Goal: Task Accomplishment & Management: Manage account settings

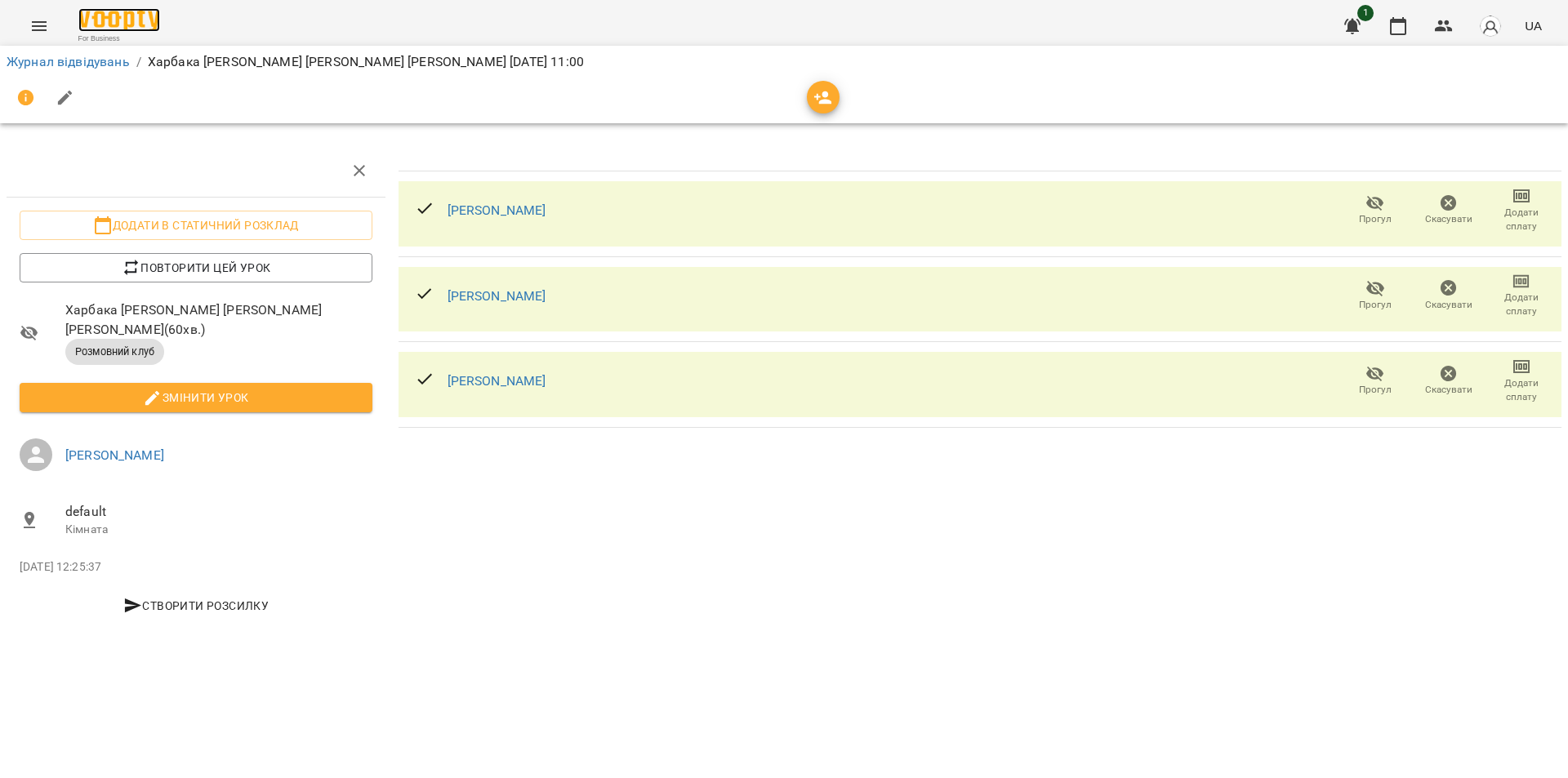
click at [101, 21] on img at bounding box center [119, 20] width 81 height 24
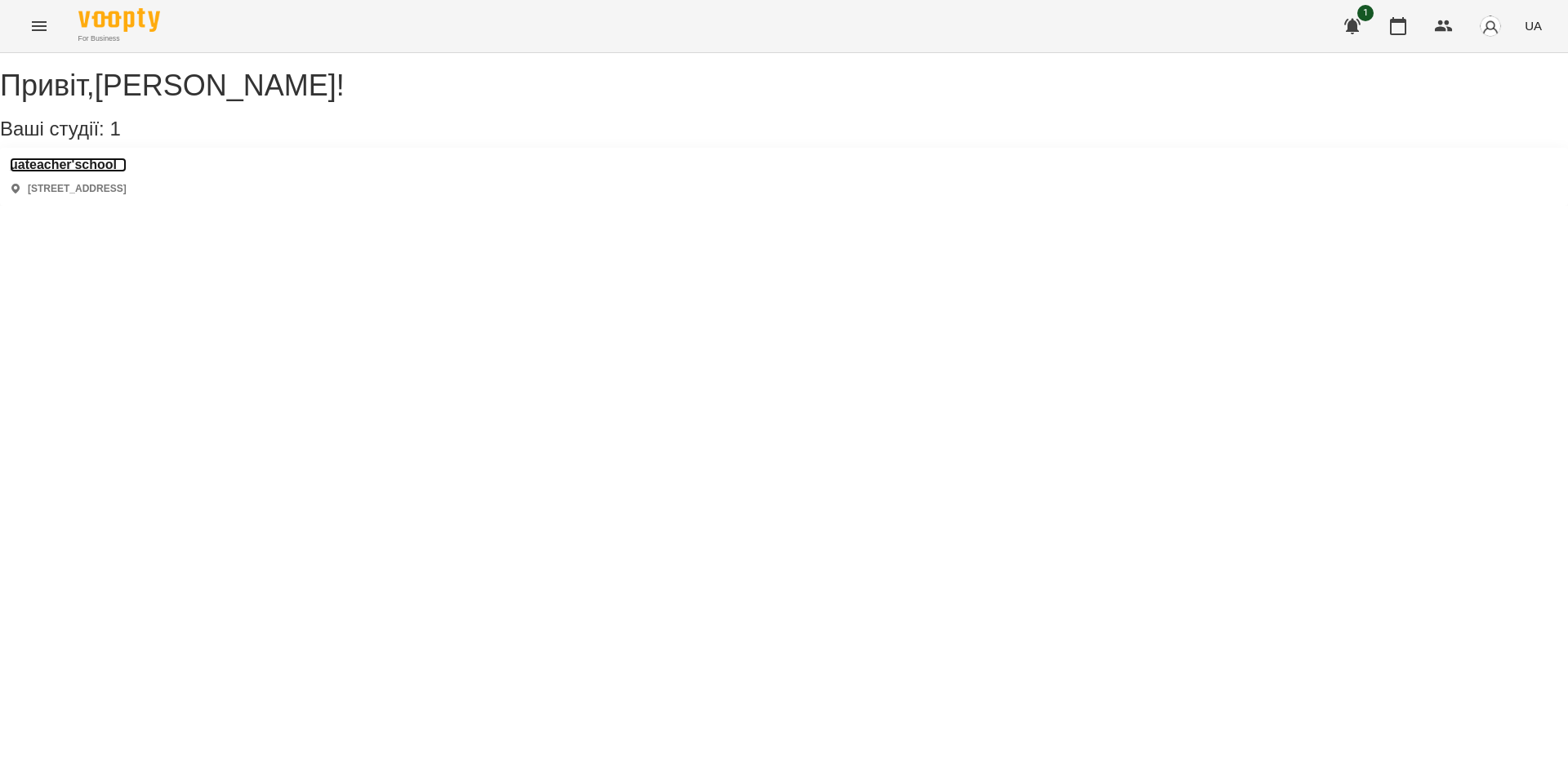
click at [88, 172] on h3 "uateacher'school" at bounding box center [68, 164] width 117 height 14
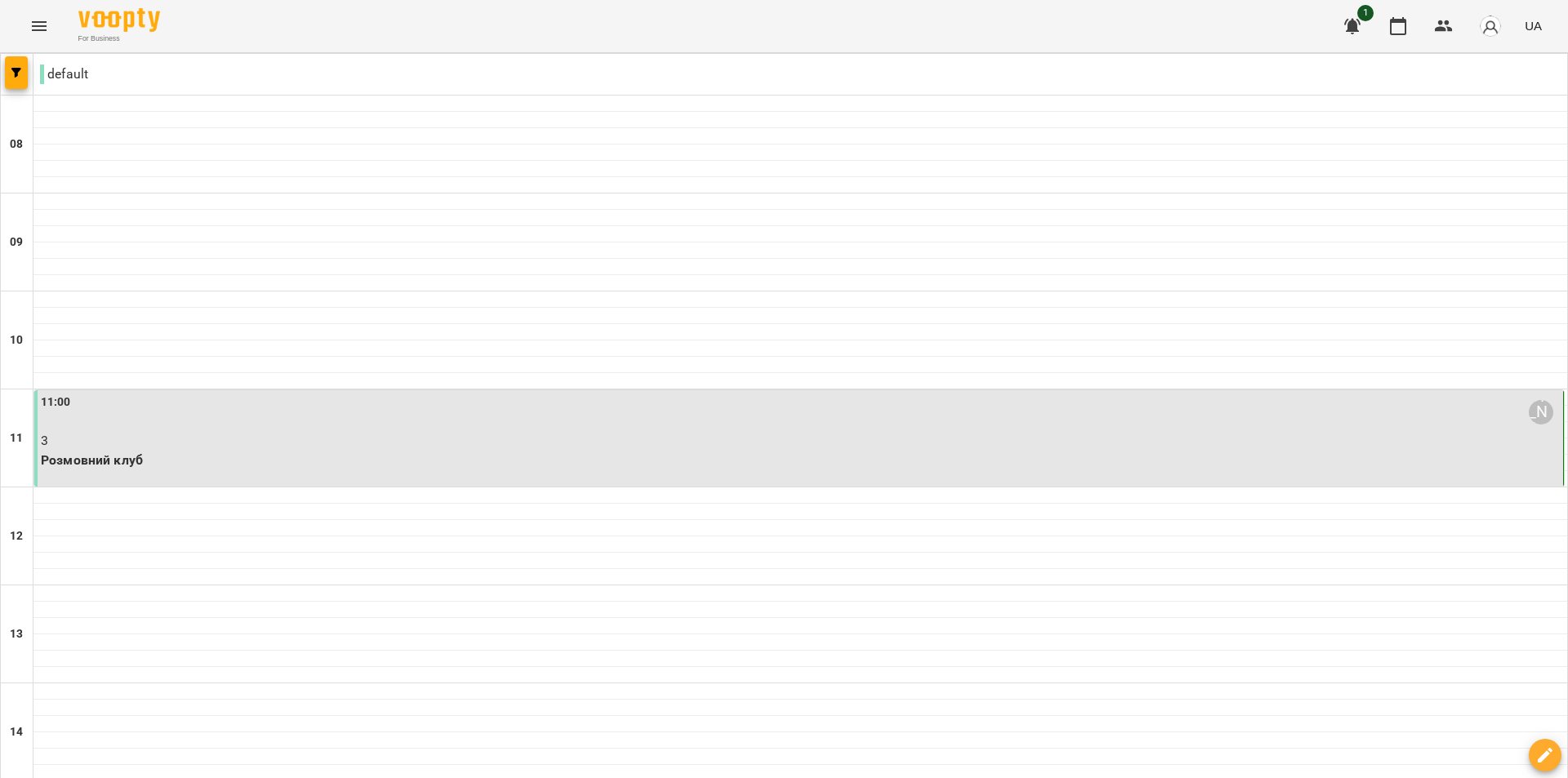
click at [260, 445] on p "3" at bounding box center [800, 441] width 1519 height 20
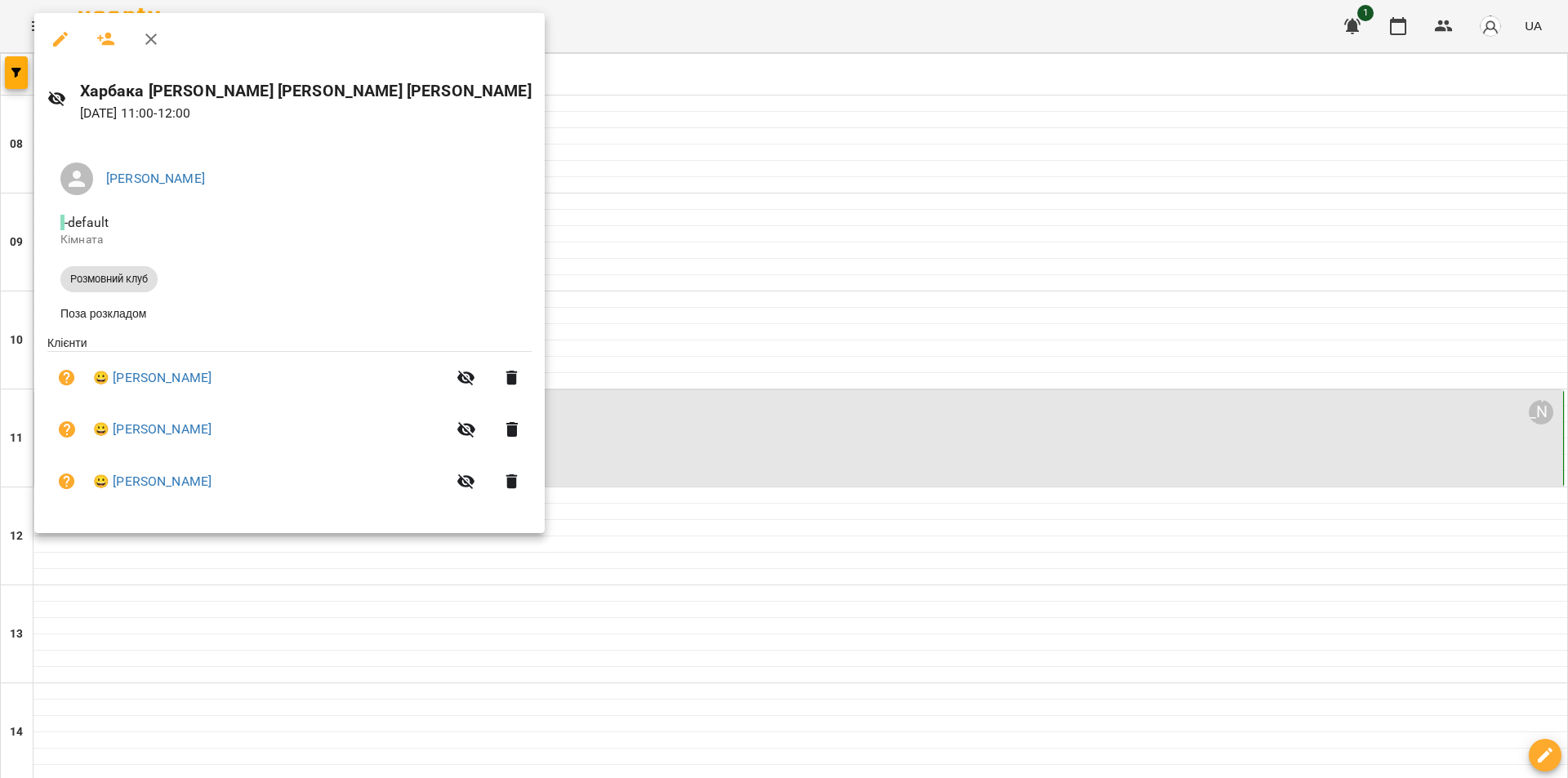
click at [879, 565] on div at bounding box center [784, 389] width 1568 height 778
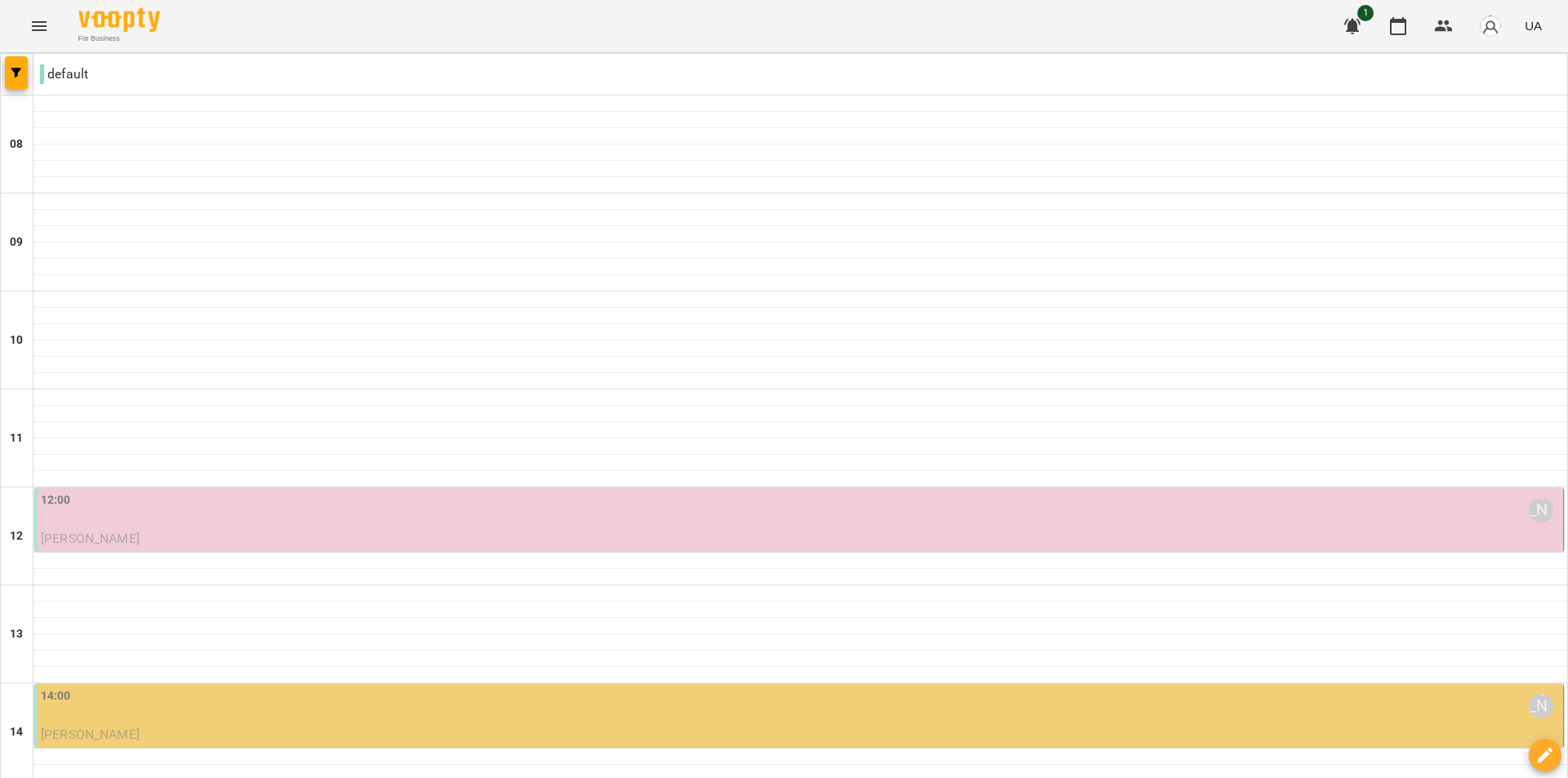
click at [512, 526] on div "12:00 [PERSON_NAME]" at bounding box center [800, 510] width 1519 height 38
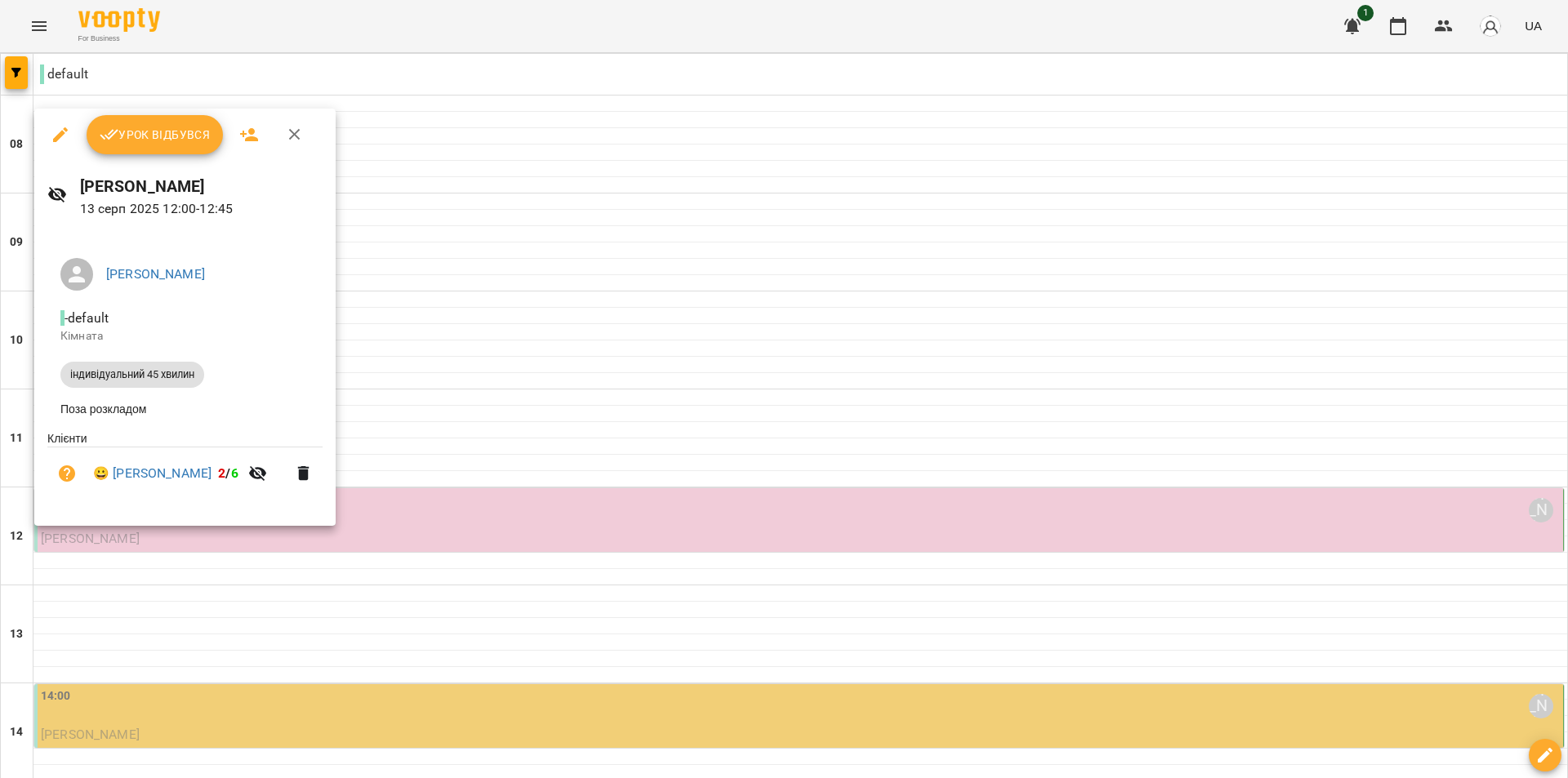
click at [137, 129] on span "Урок відбувся" at bounding box center [155, 135] width 111 height 20
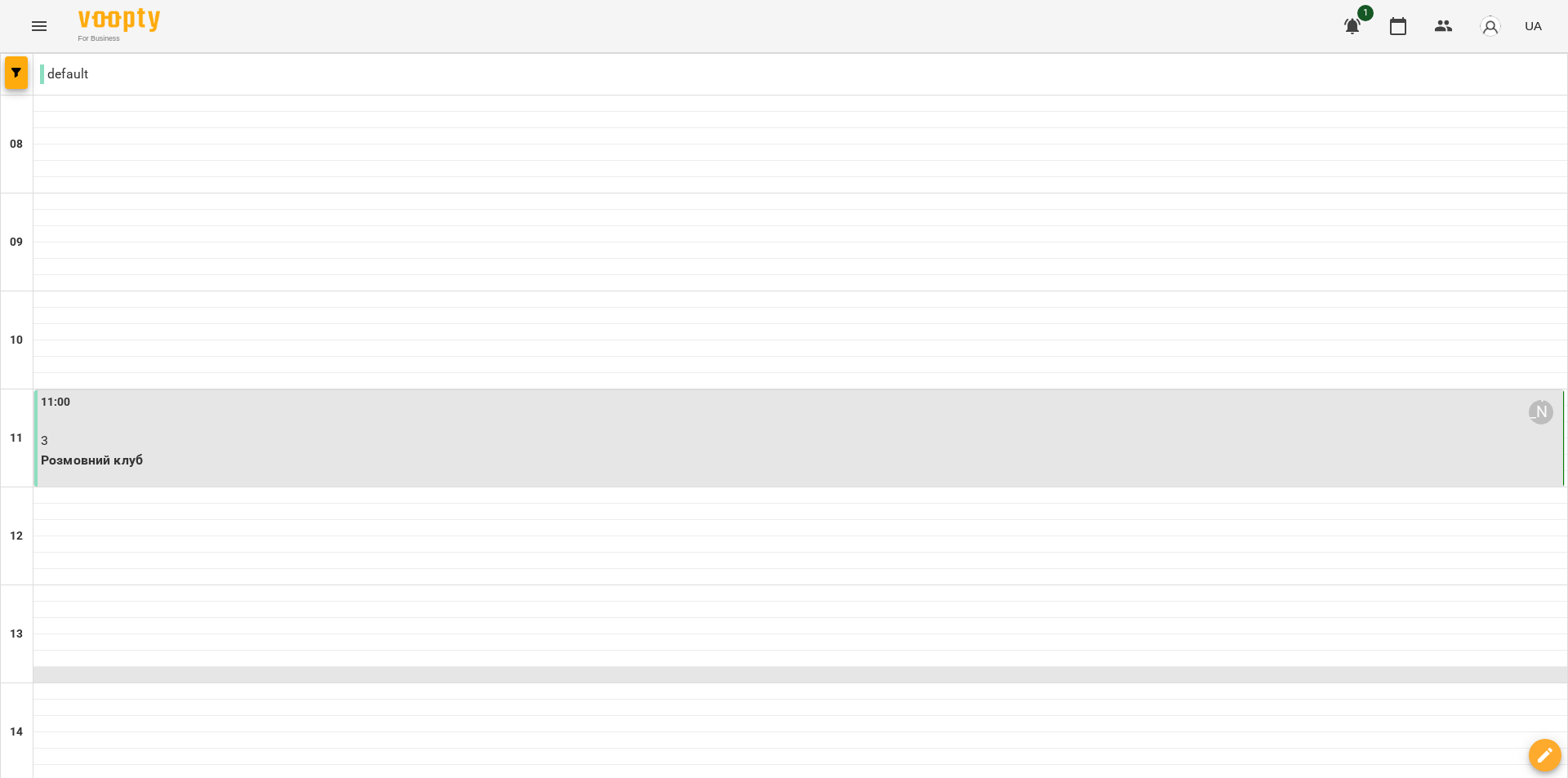
scroll to position [572, 0]
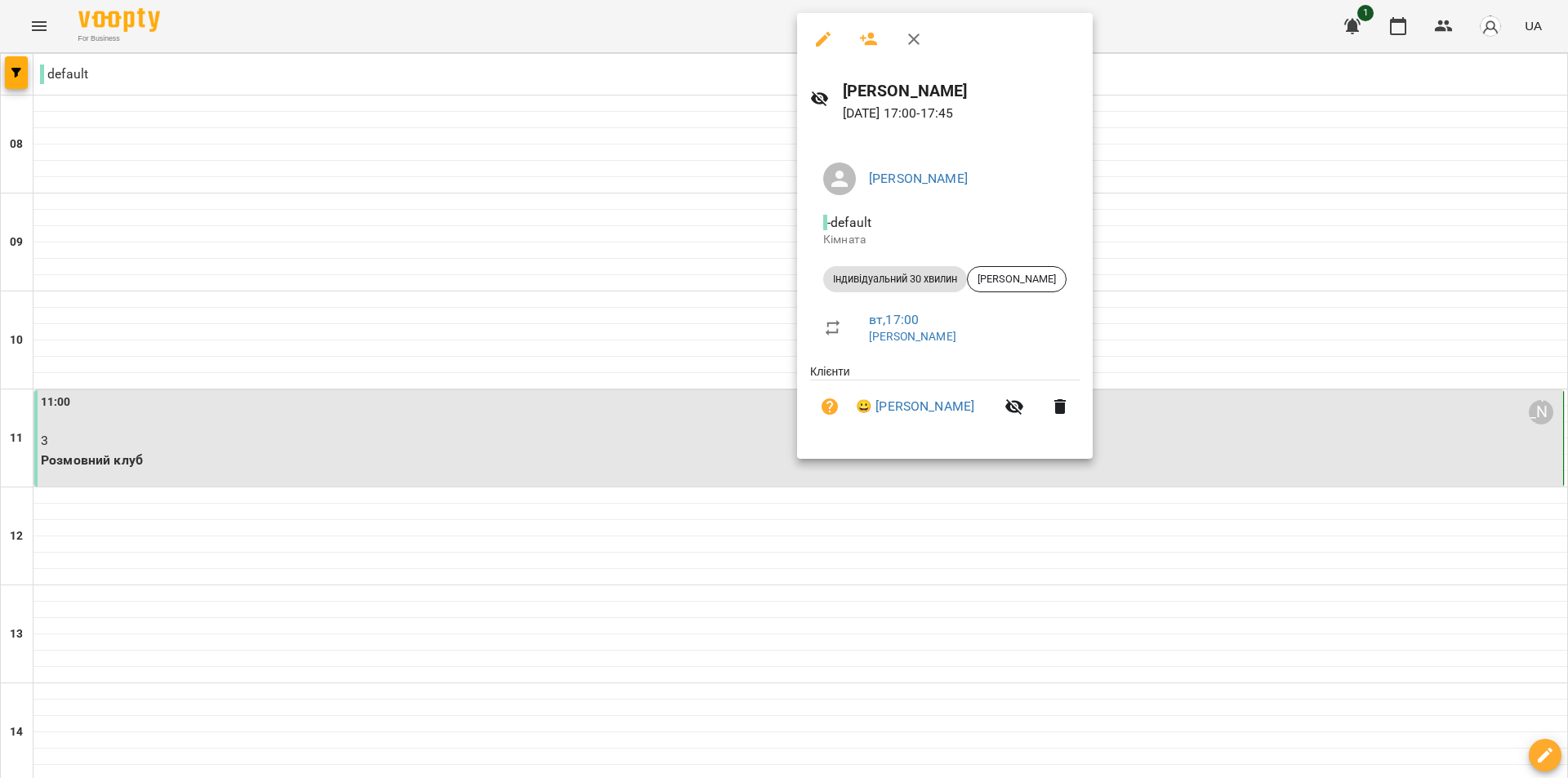
click at [1288, 439] on div at bounding box center [784, 389] width 1568 height 778
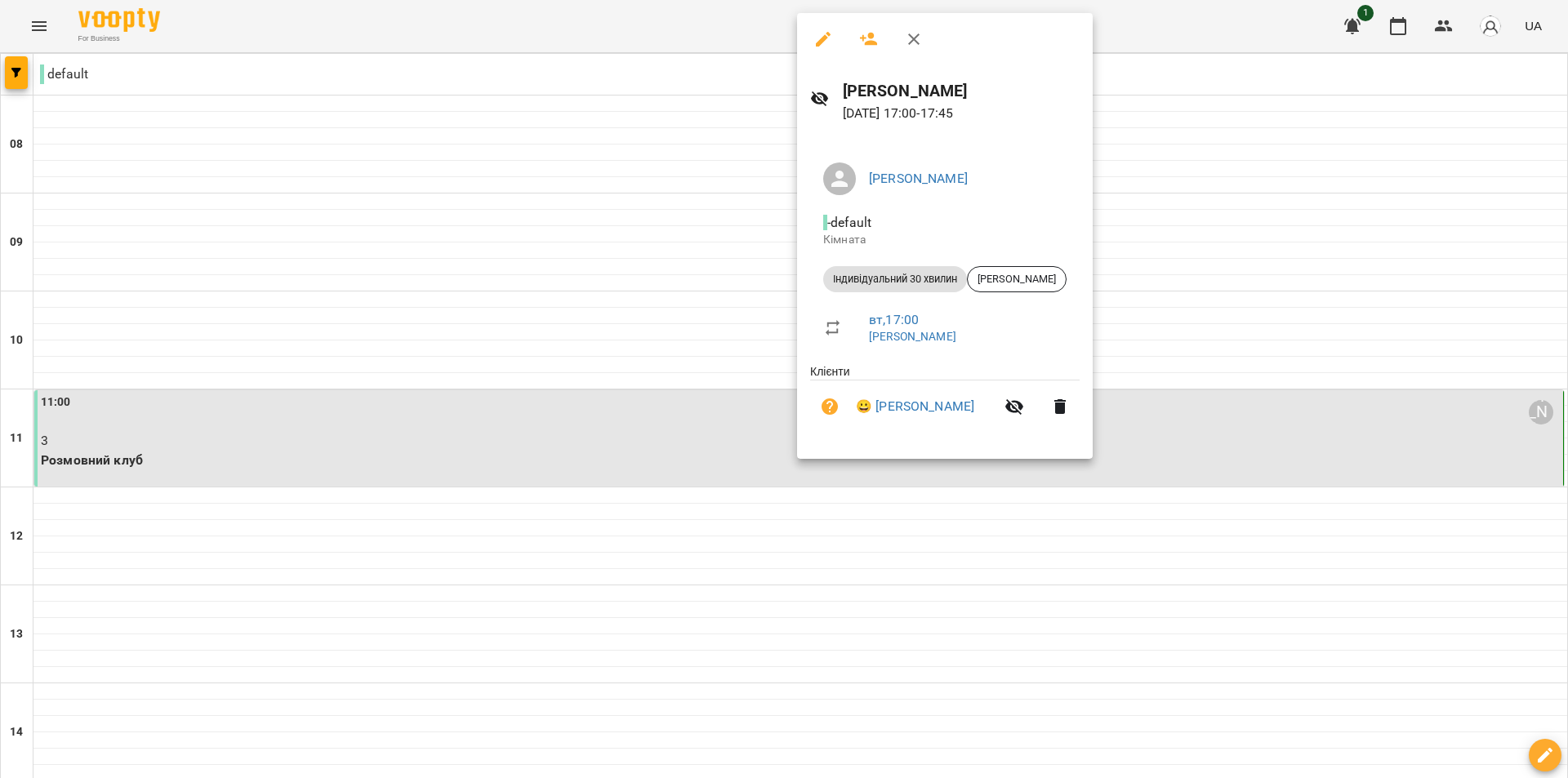
click at [1288, 439] on div at bounding box center [784, 389] width 1568 height 778
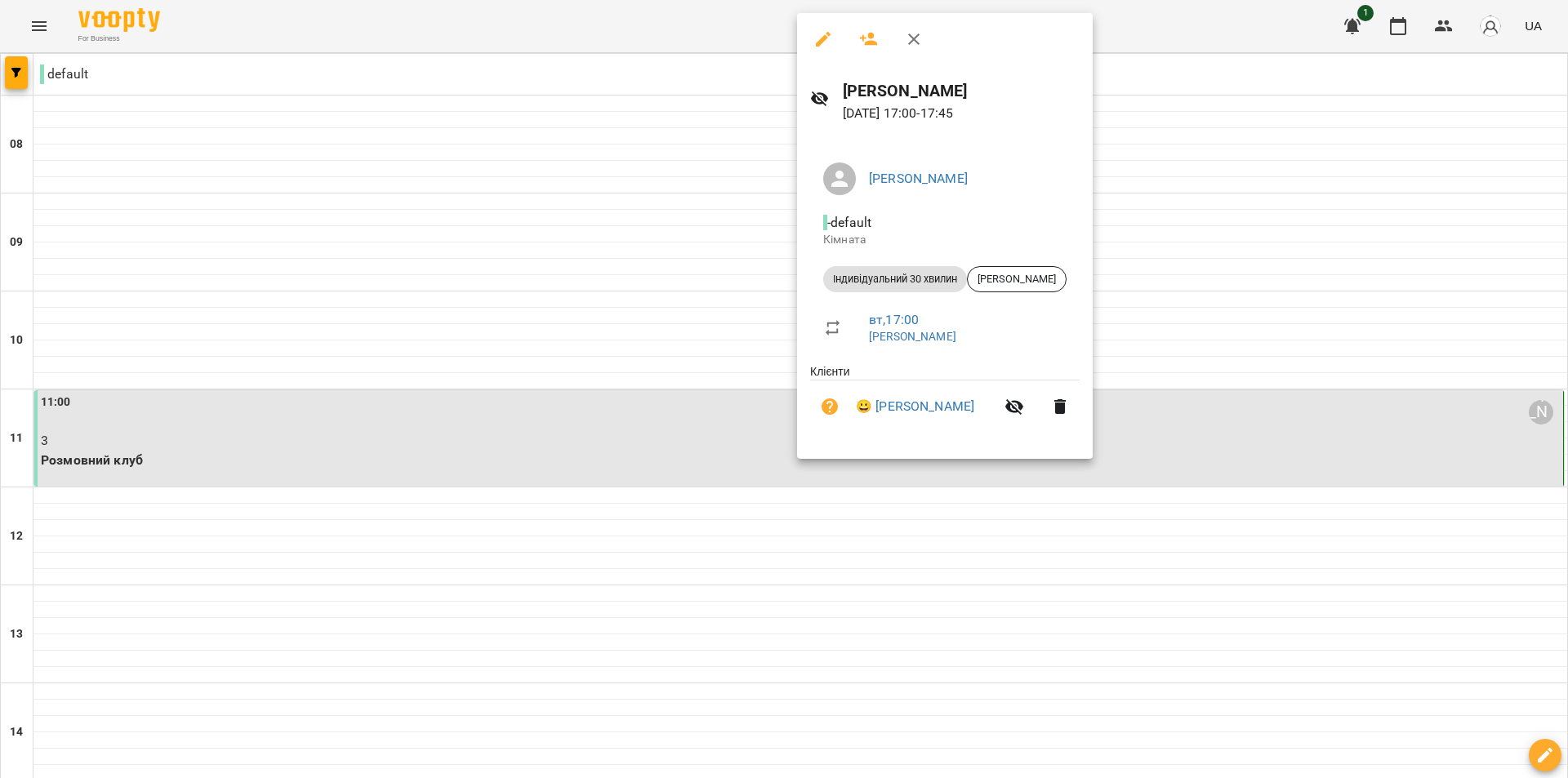
click at [973, 560] on div at bounding box center [784, 389] width 1568 height 778
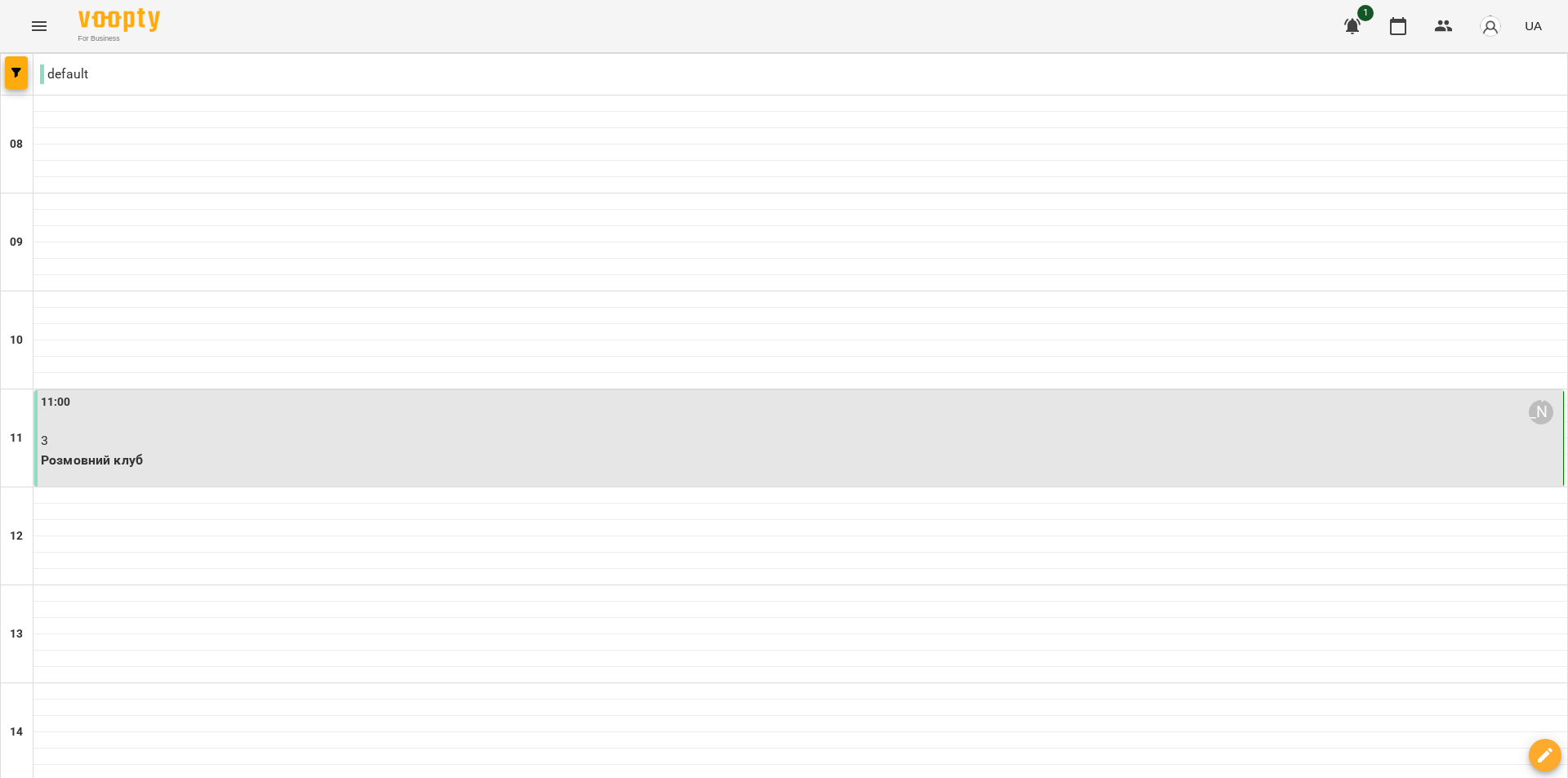
drag, startPoint x: 1163, startPoint y: 577, endPoint x: 990, endPoint y: 580, distance: 173.0
select select "**********"
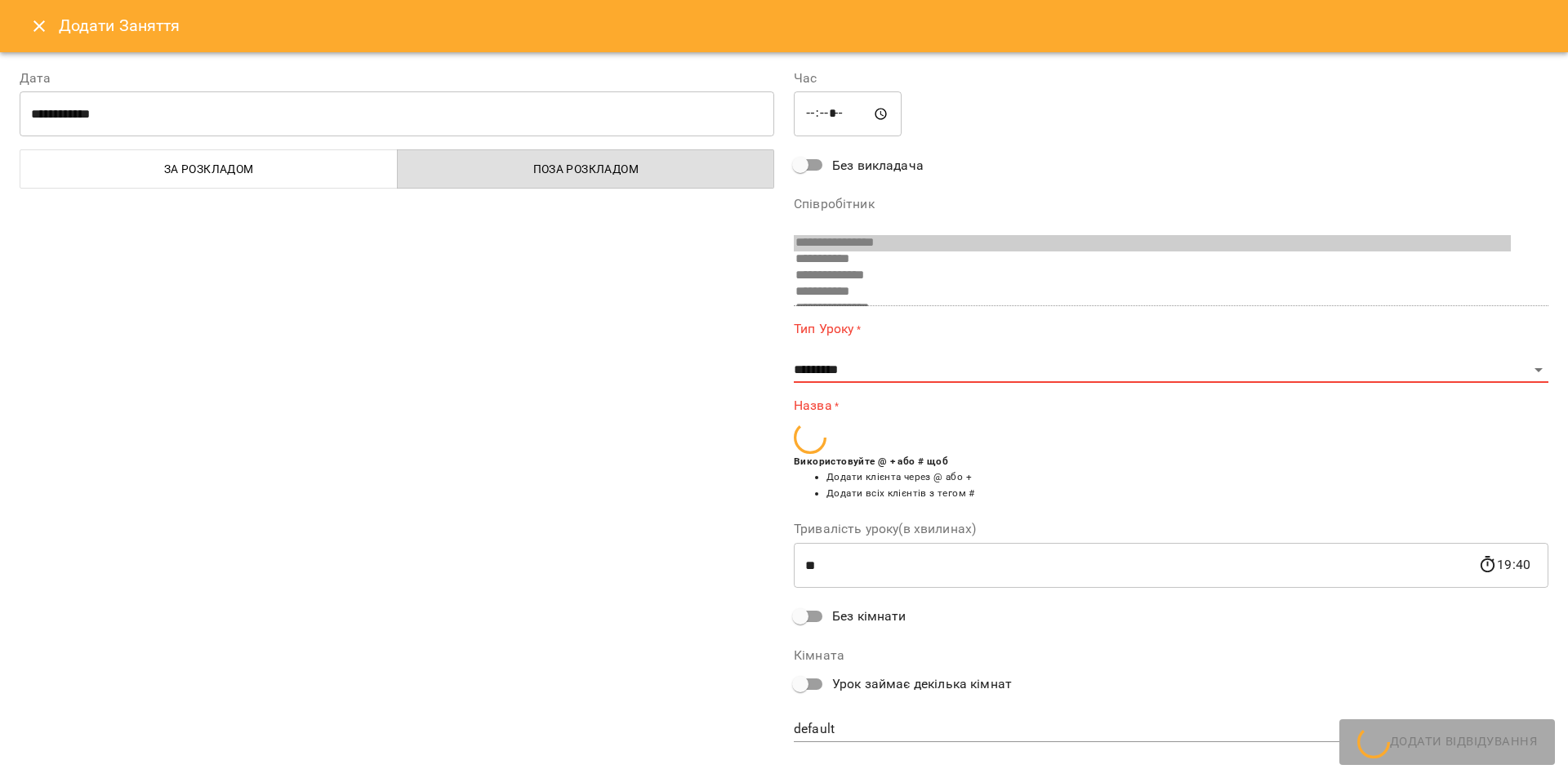
scroll to position [11, 0]
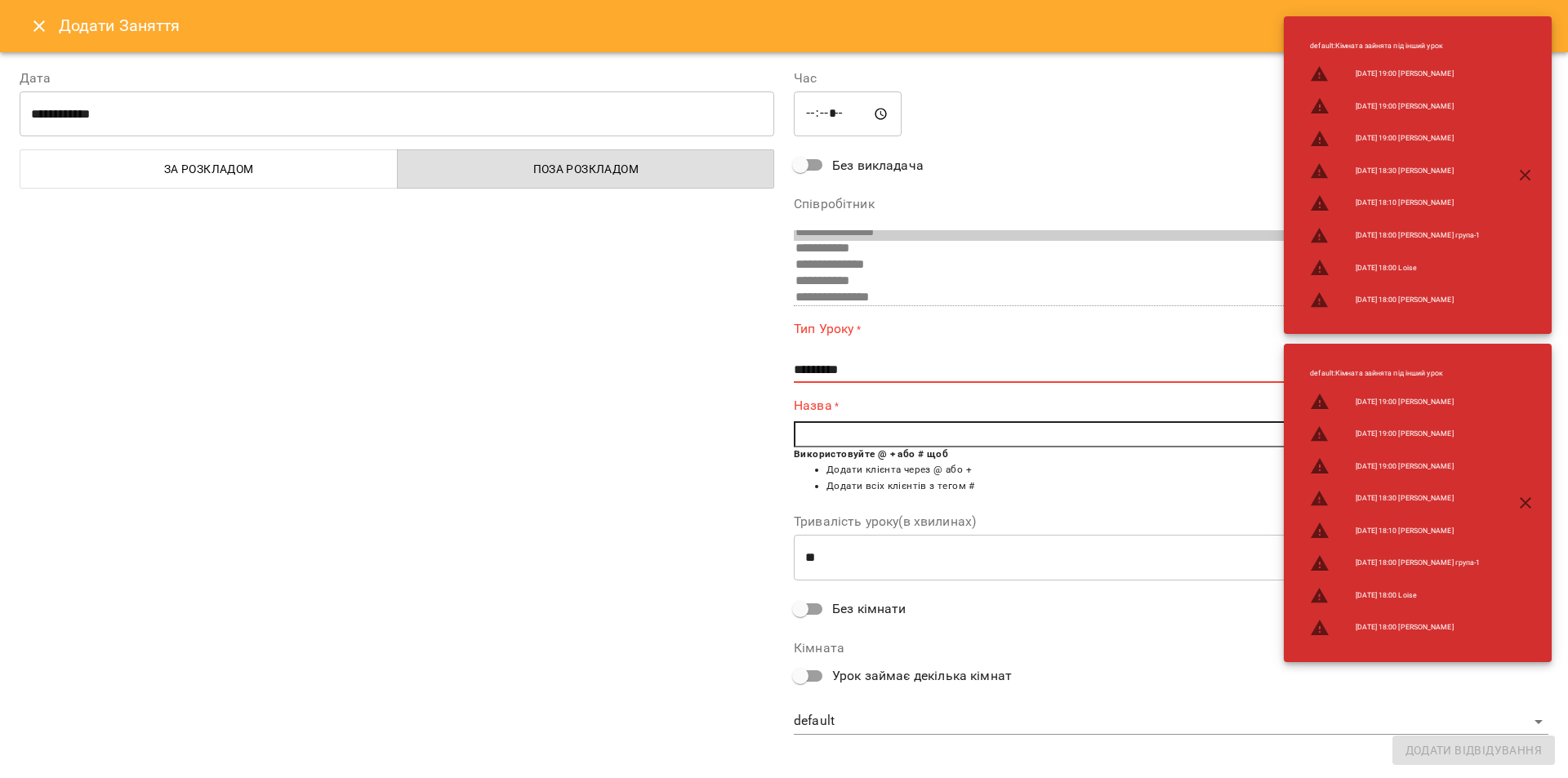
click at [37, 29] on icon "Close" at bounding box center [38, 26] width 12 height 12
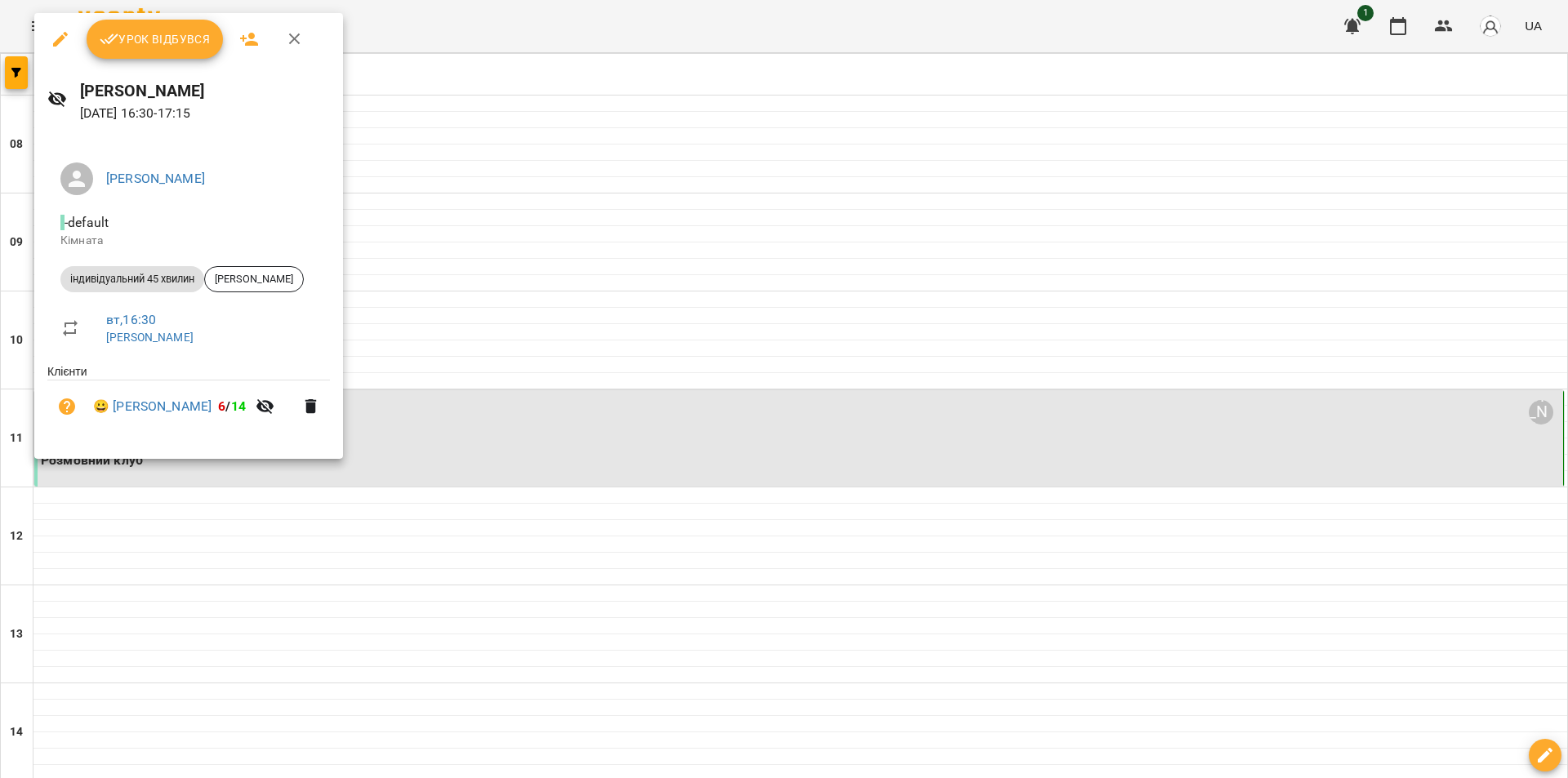
click at [457, 120] on div at bounding box center [784, 389] width 1568 height 778
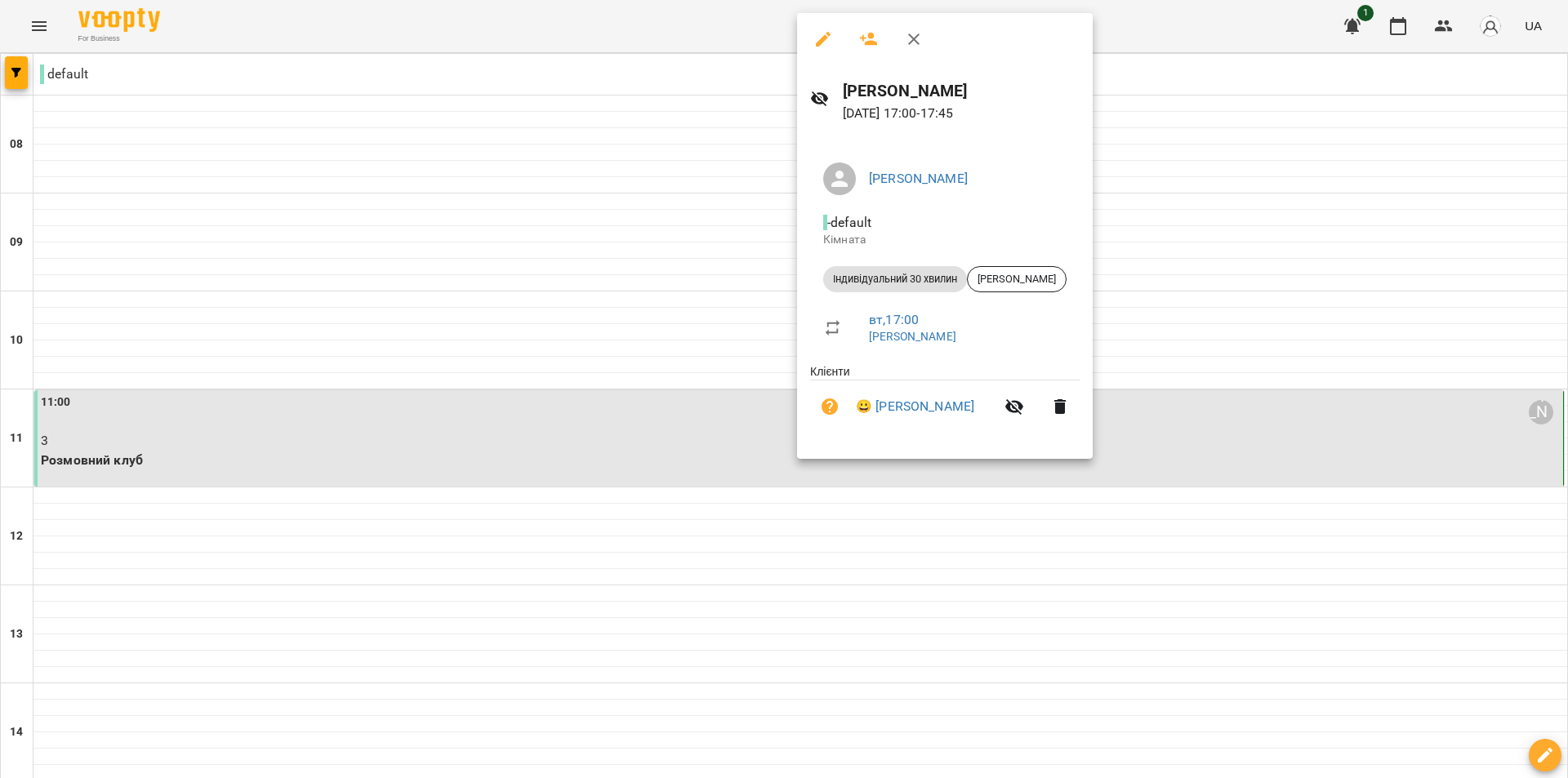
click at [248, 477] on div at bounding box center [784, 389] width 1568 height 778
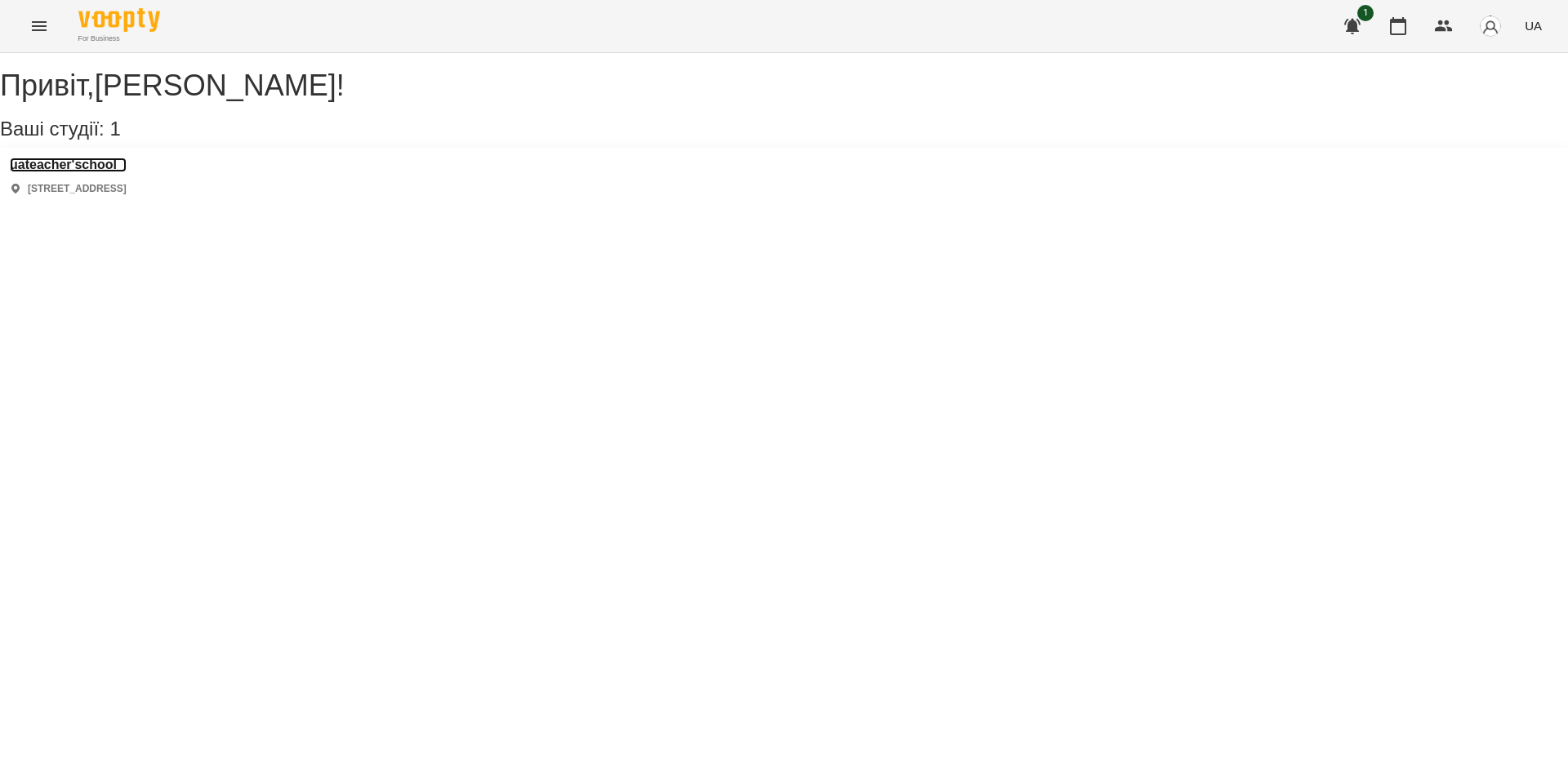
click at [127, 172] on h3 "uateacher'school" at bounding box center [68, 164] width 117 height 14
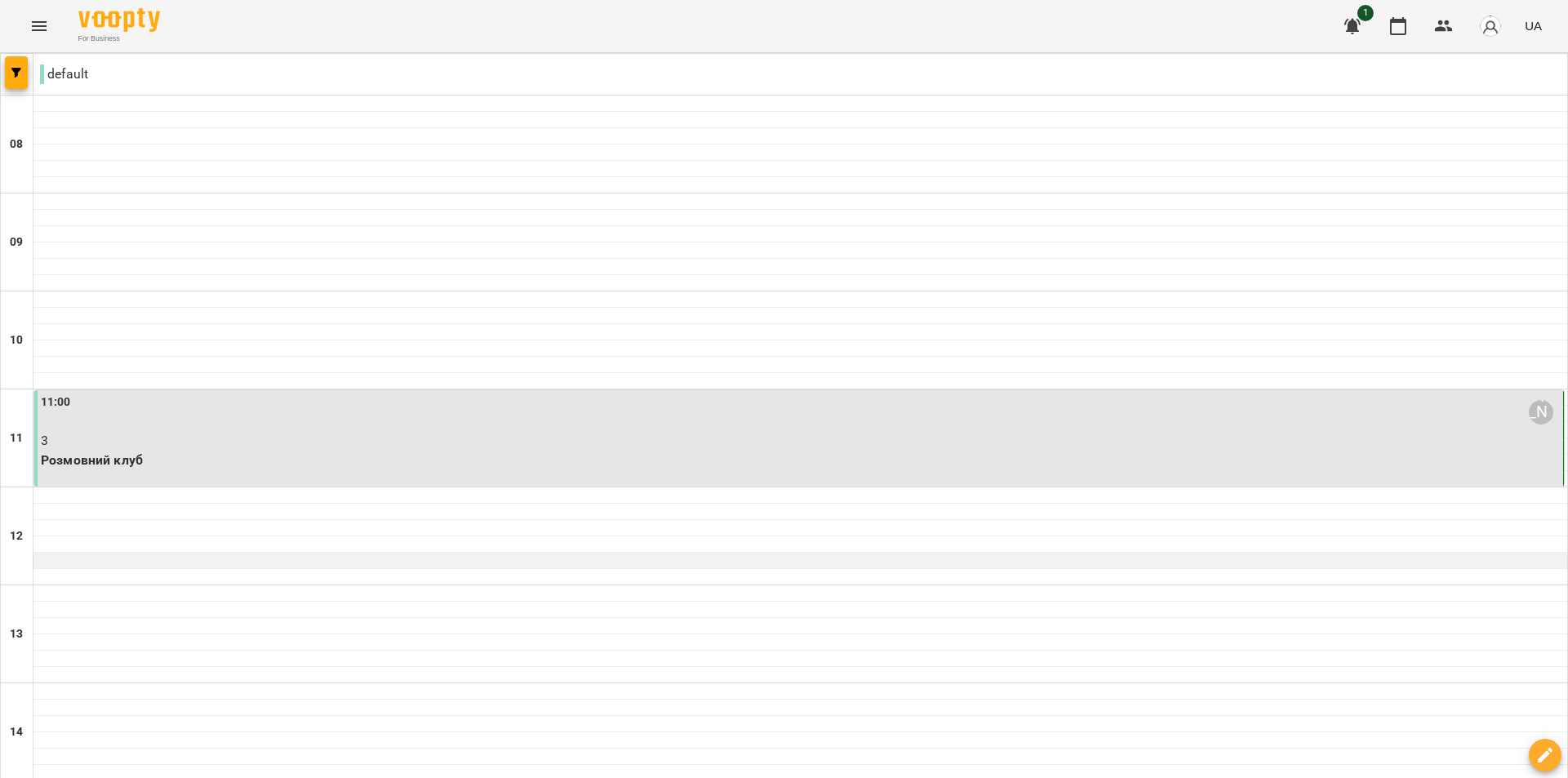
scroll to position [245, 0]
